Goal: Information Seeking & Learning: Learn about a topic

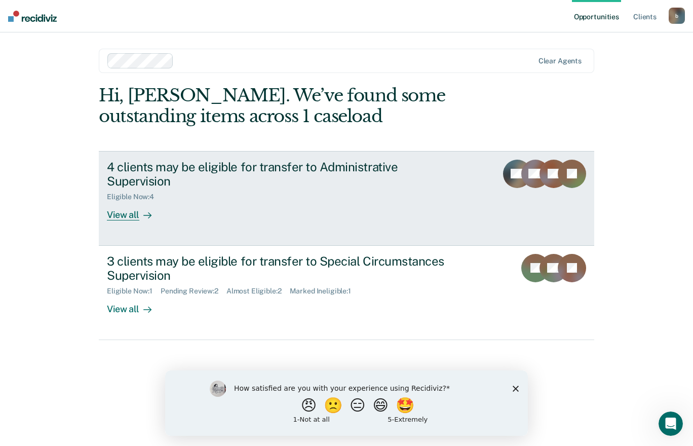
click at [132, 207] on link "4 clients may be eligible for transfer to Administrative Supervision Eligible N…" at bounding box center [346, 198] width 495 height 95
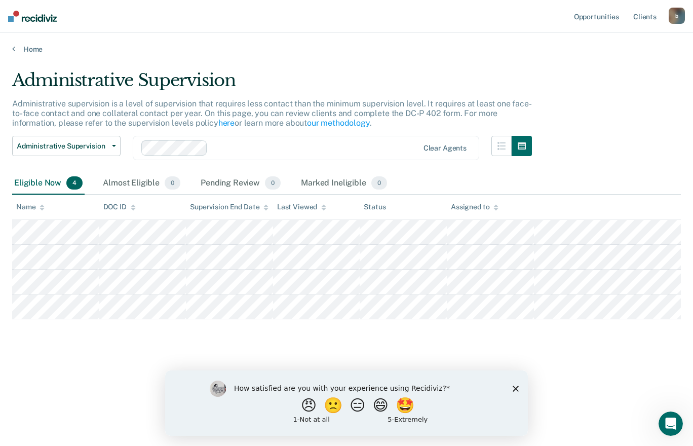
click at [387, 123] on div "Administrative supervision is a level of supervision that requires less contact…" at bounding box center [272, 117] width 520 height 37
